Goal: Information Seeking & Learning: Learn about a topic

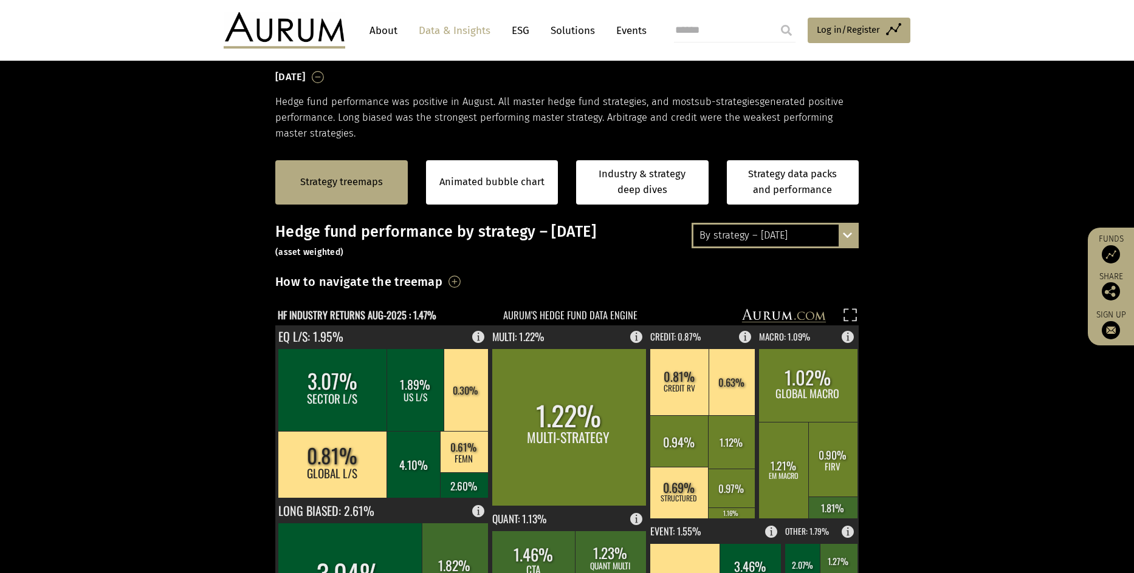
scroll to position [182, 0]
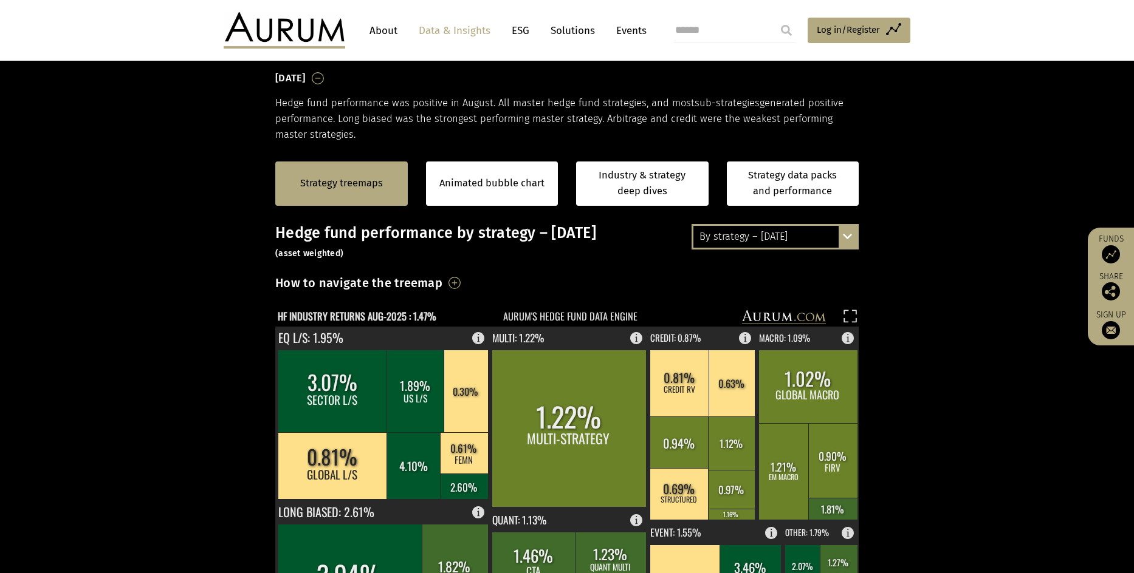
click at [843, 237] on div "By strategy – [DATE] By strategy – [DATE] By strategy – year to date 2016 – [DA…" at bounding box center [774, 237] width 167 height 26
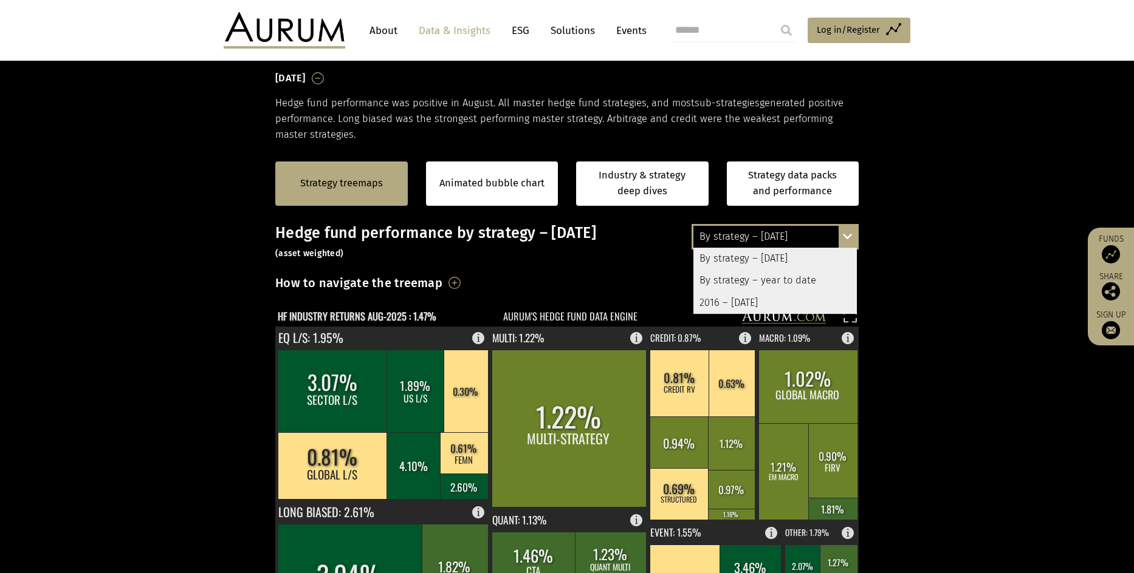
click at [765, 276] on div "By strategy – year to date" at bounding box center [774, 281] width 163 height 22
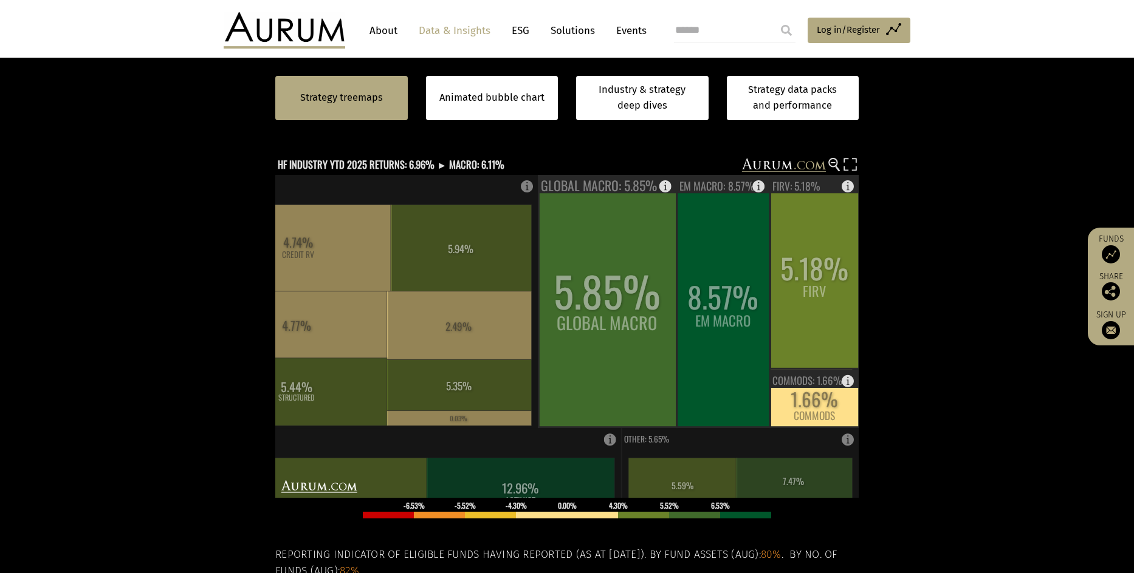
scroll to position [304, 0]
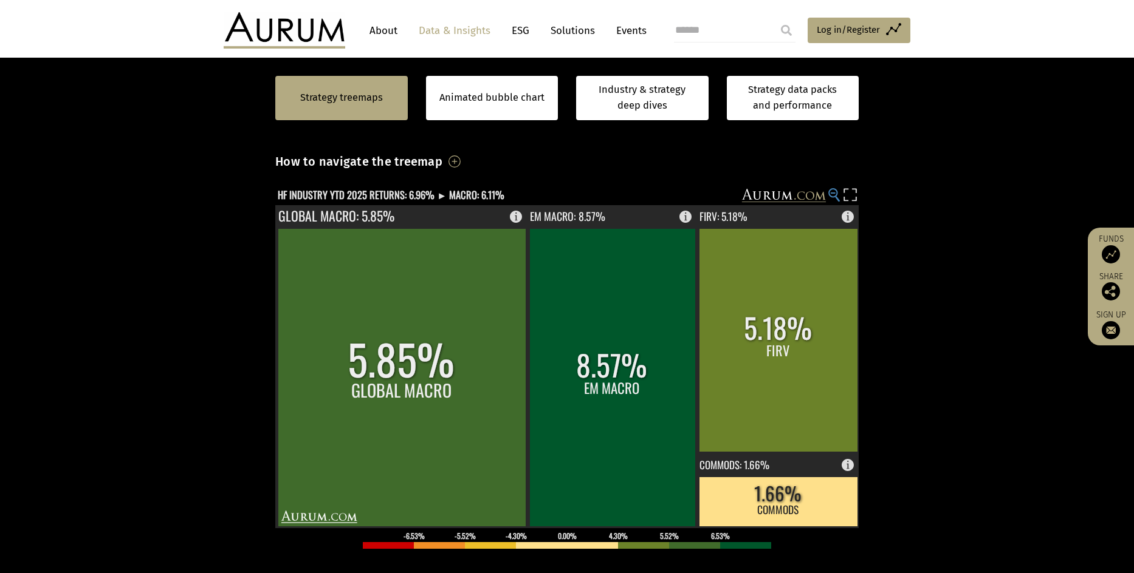
click at [833, 194] on icon at bounding box center [832, 193] width 5 height 1
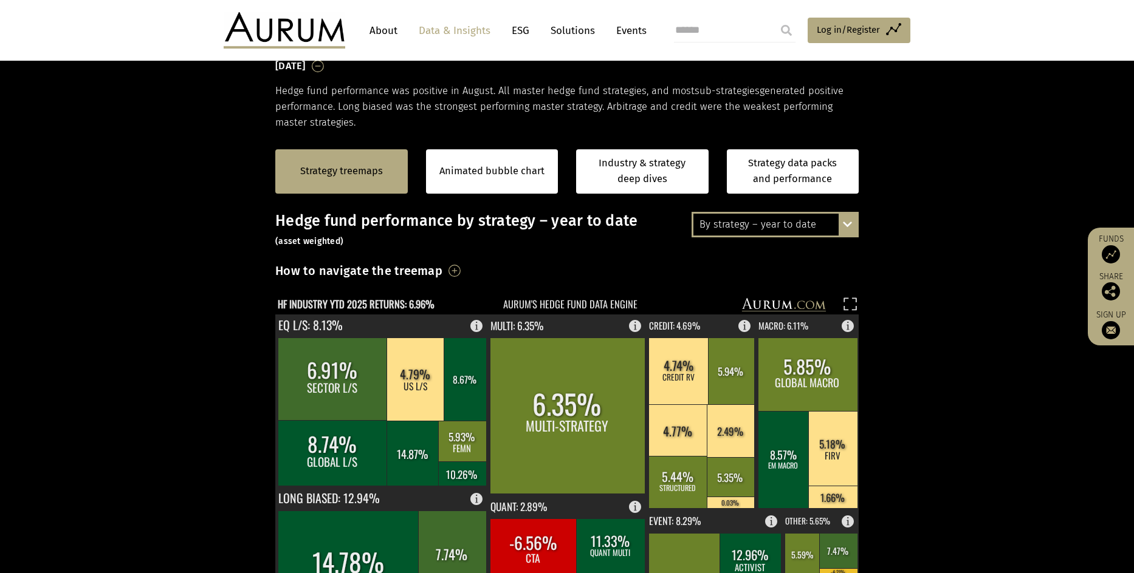
scroll to position [182, 0]
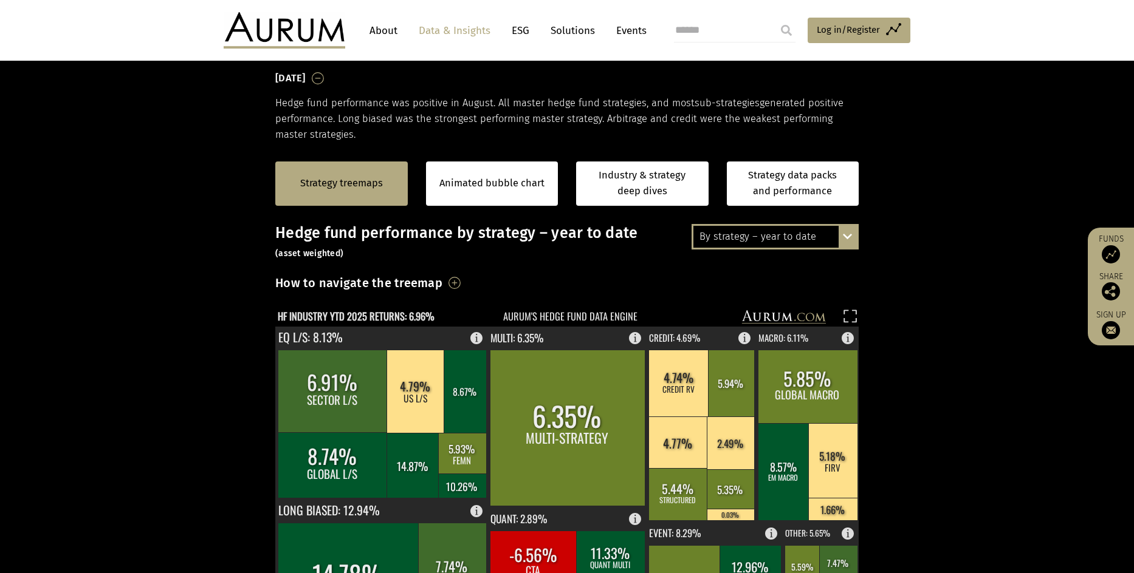
click at [843, 237] on div "By strategy – year to date By strategy – [DATE] By strategy – year to date 2016…" at bounding box center [774, 237] width 167 height 26
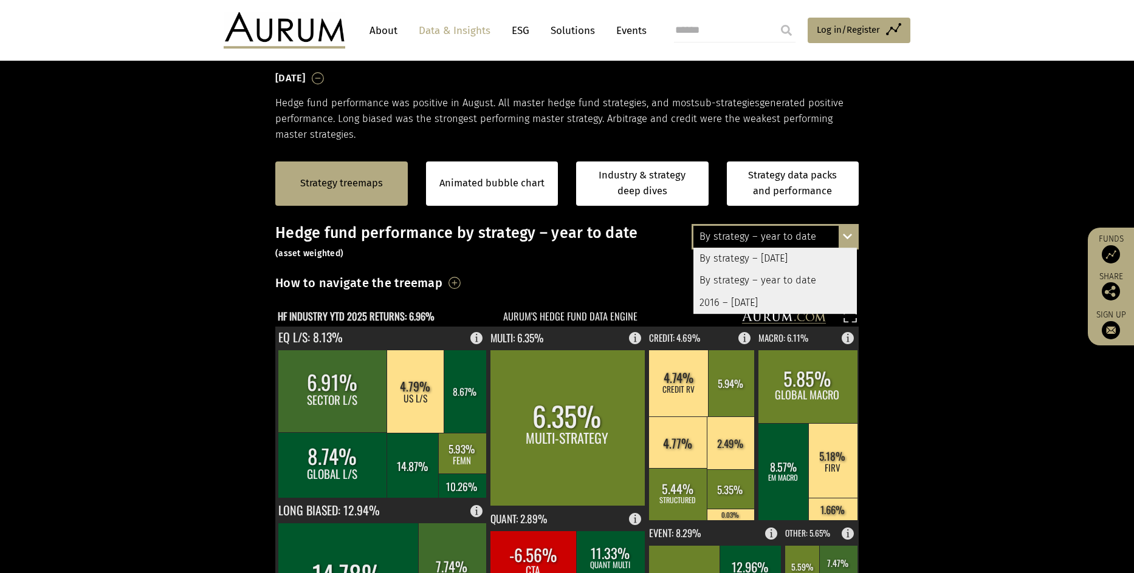
click at [786, 299] on div "2016 – [DATE]" at bounding box center [774, 303] width 163 height 22
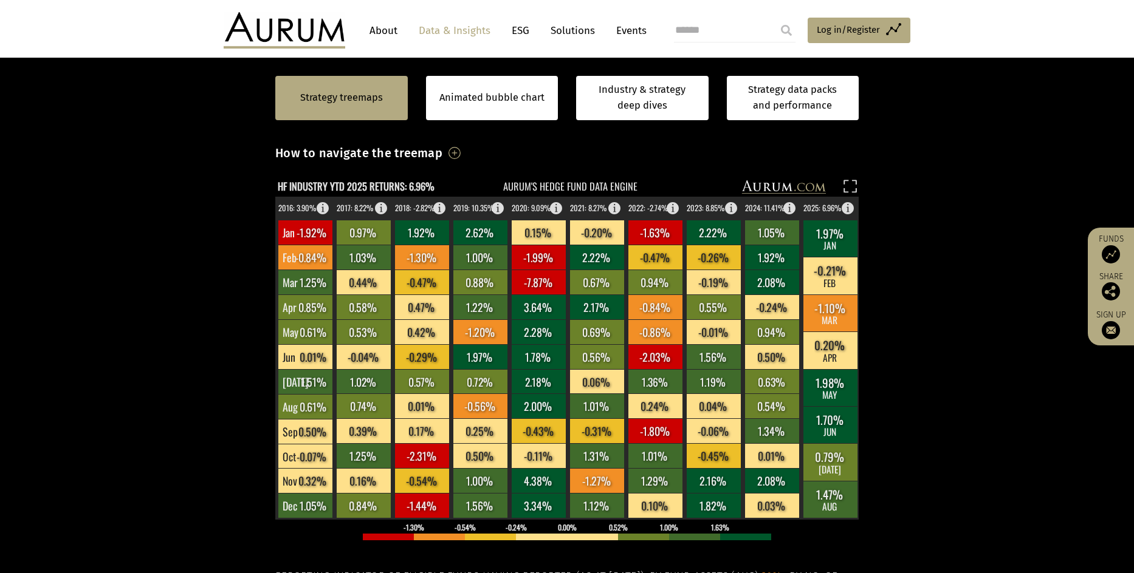
scroll to position [304, 0]
